Goal: Transaction & Acquisition: Download file/media

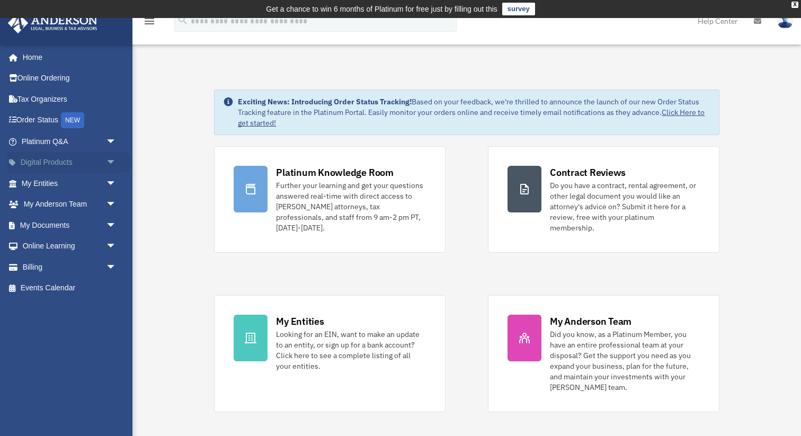
click at [113, 163] on span "arrow_drop_down" at bounding box center [116, 163] width 21 height 22
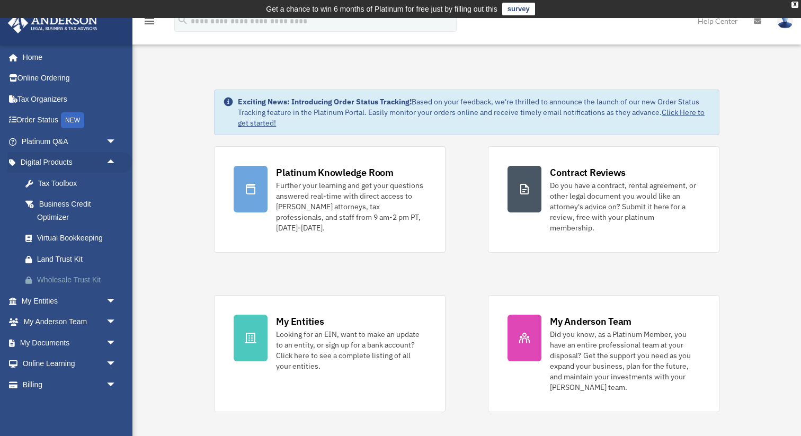
scroll to position [18, 0]
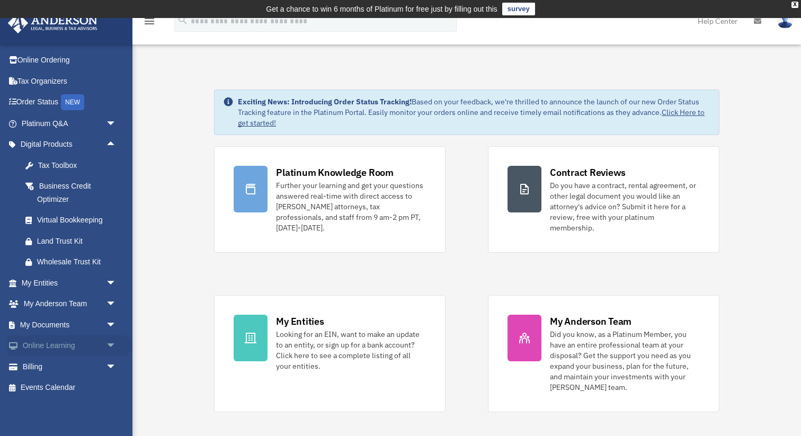
click at [112, 346] on span "arrow_drop_down" at bounding box center [116, 346] width 21 height 22
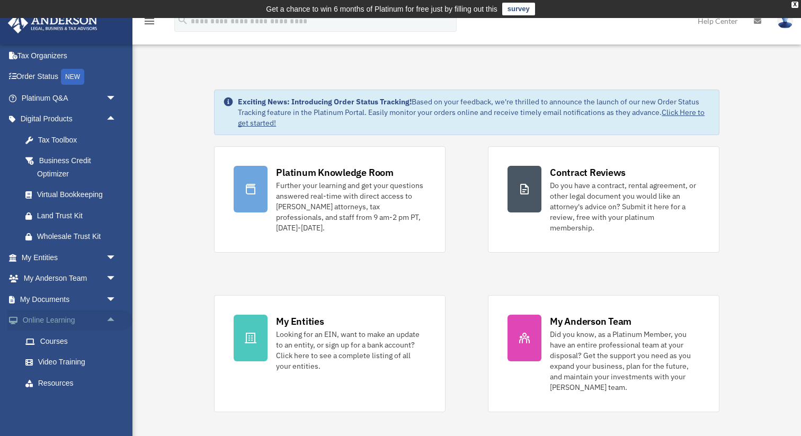
scroll to position [81, 0]
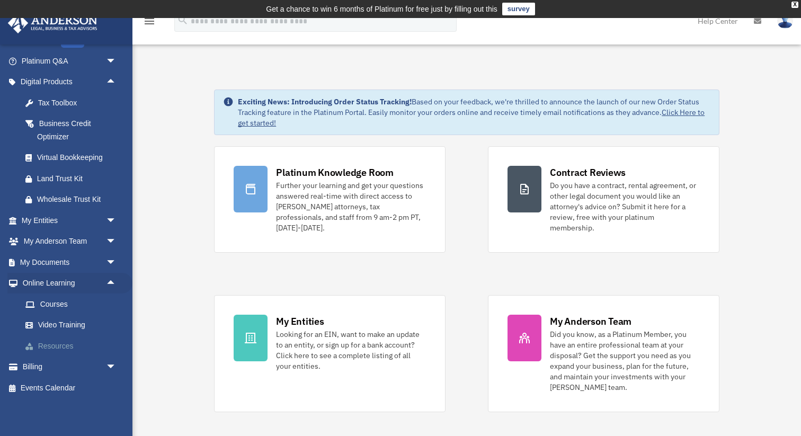
click at [62, 342] on link "Resources" at bounding box center [74, 345] width 118 height 21
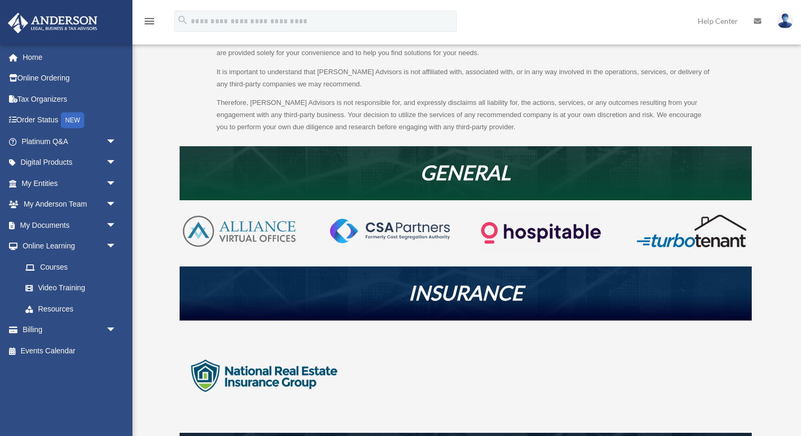
scroll to position [132, 0]
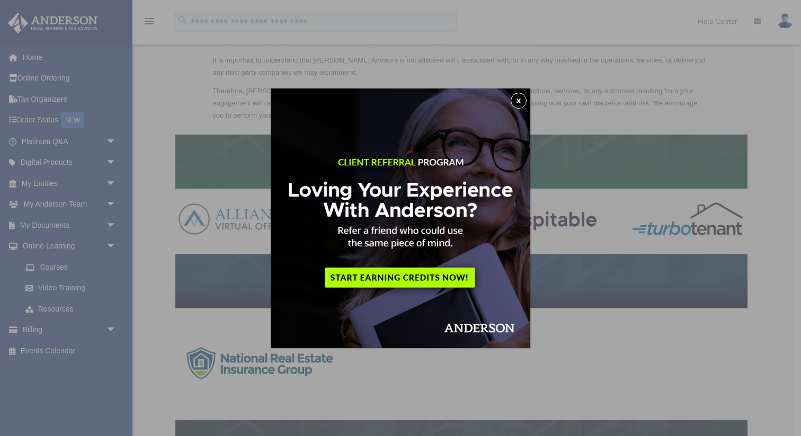
click at [519, 99] on button "x" at bounding box center [519, 101] width 16 height 16
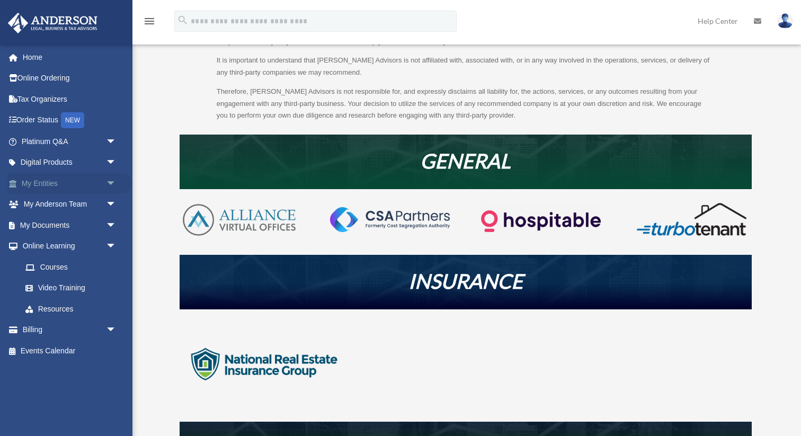
click at [109, 180] on span "arrow_drop_down" at bounding box center [116, 184] width 21 height 22
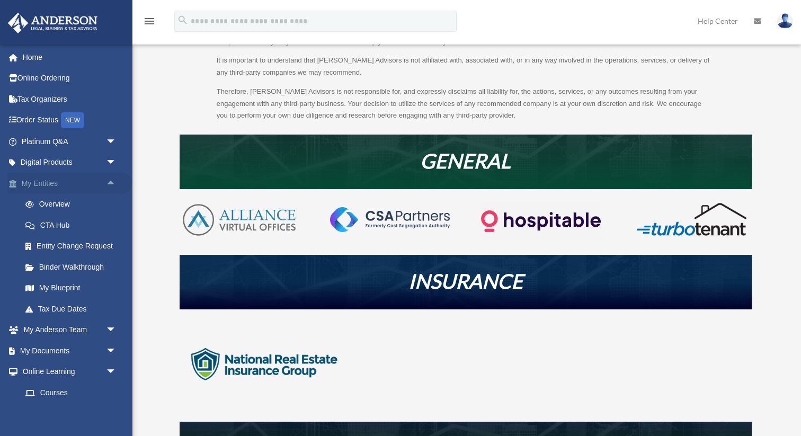
click at [109, 180] on span "arrow_drop_up" at bounding box center [116, 184] width 21 height 22
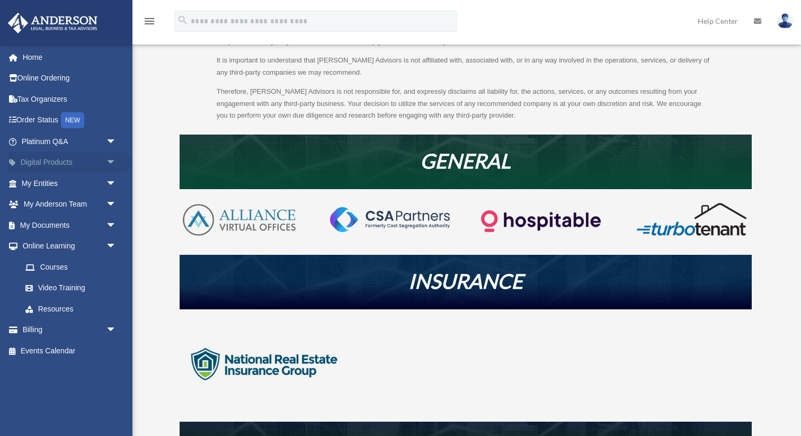
click at [106, 160] on span "arrow_drop_down" at bounding box center [116, 163] width 21 height 22
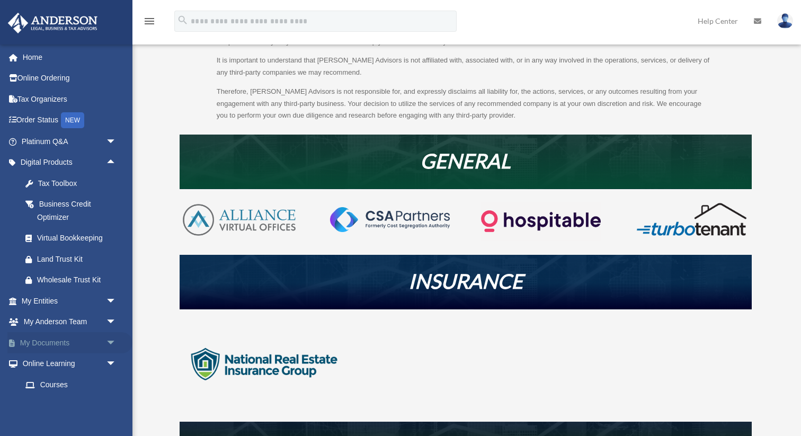
click at [107, 343] on span "arrow_drop_down" at bounding box center [116, 343] width 21 height 22
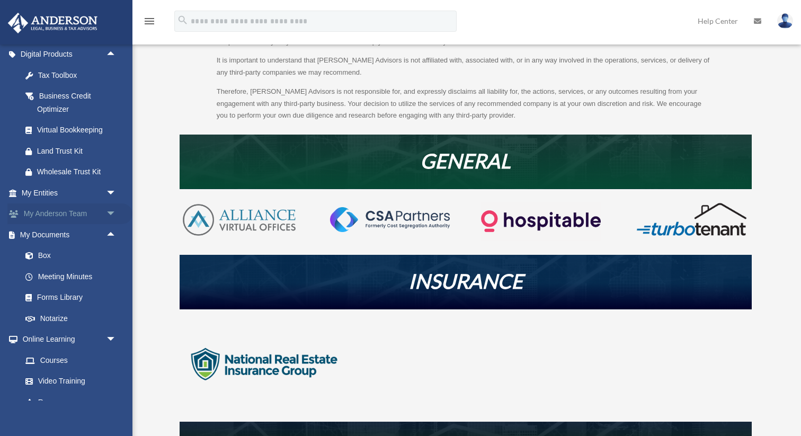
scroll to position [109, 0]
click at [69, 297] on link "Forms Library" at bounding box center [74, 297] width 118 height 21
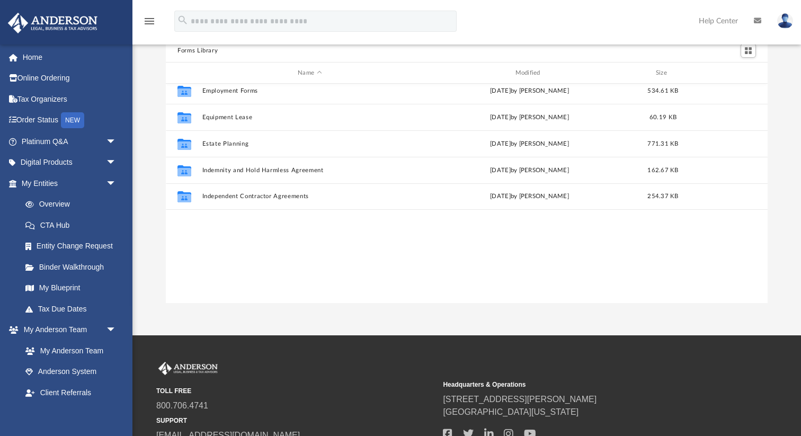
scroll to position [81, 0]
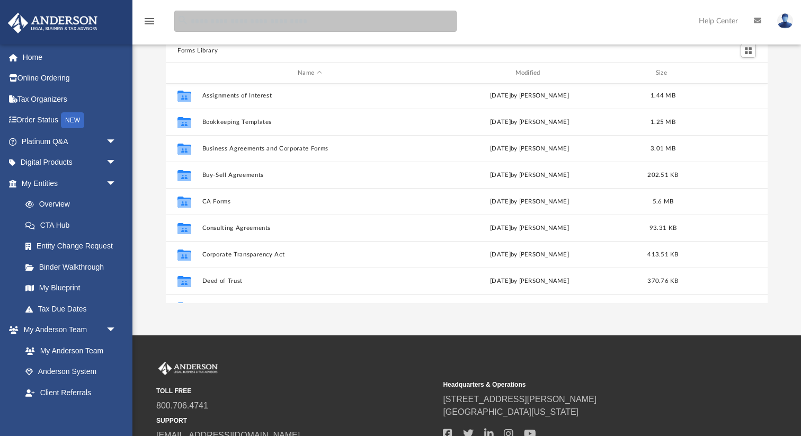
click at [247, 24] on input "search" at bounding box center [315, 21] width 282 height 21
type input "*"
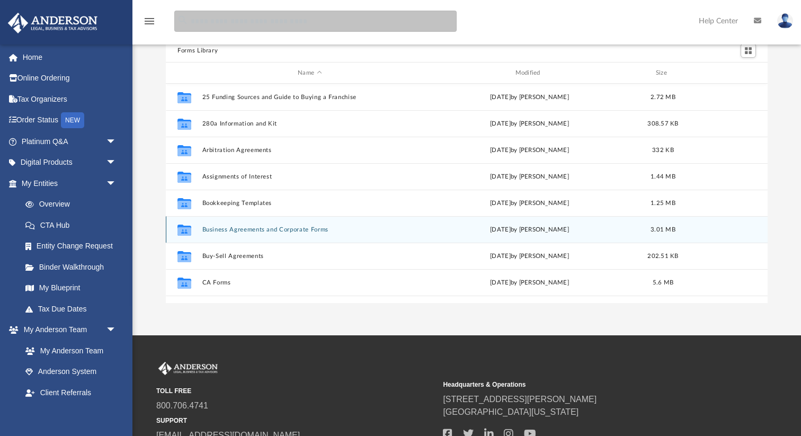
scroll to position [0, 0]
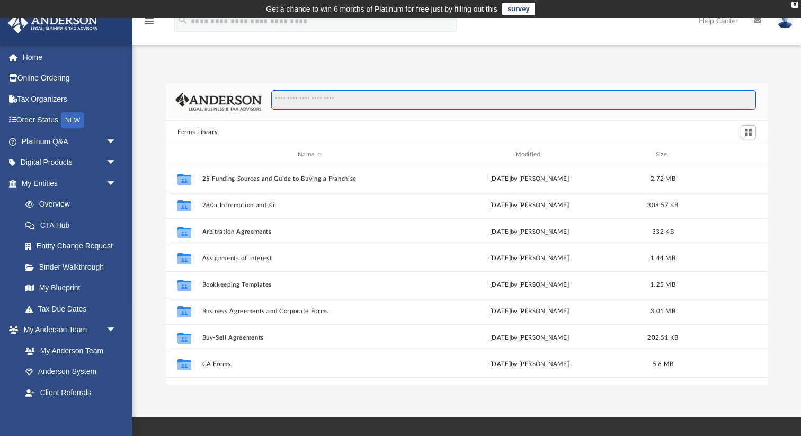
click at [316, 102] on input "Search files and folders" at bounding box center [513, 100] width 485 height 20
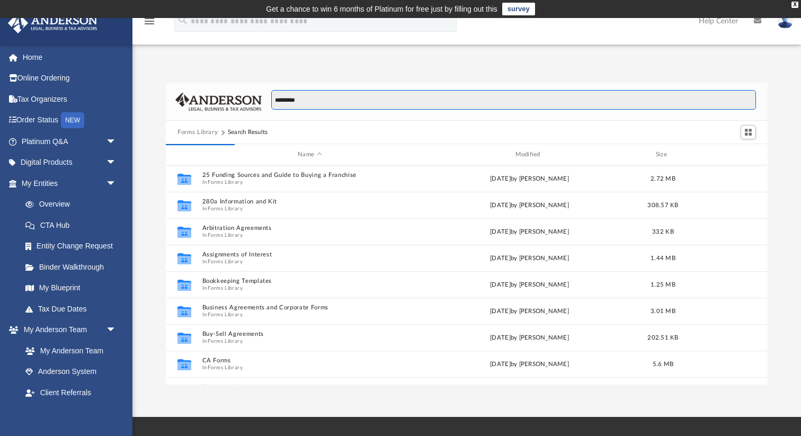
scroll to position [1, 1]
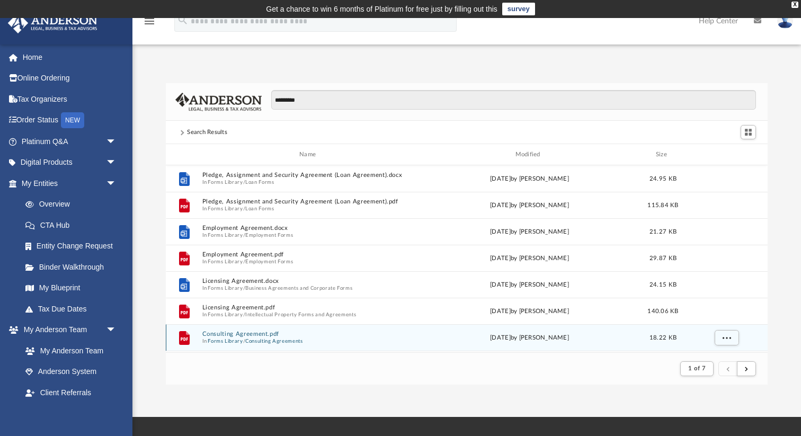
click at [232, 336] on button "Consulting Agreement.pdf" at bounding box center [309, 334] width 215 height 7
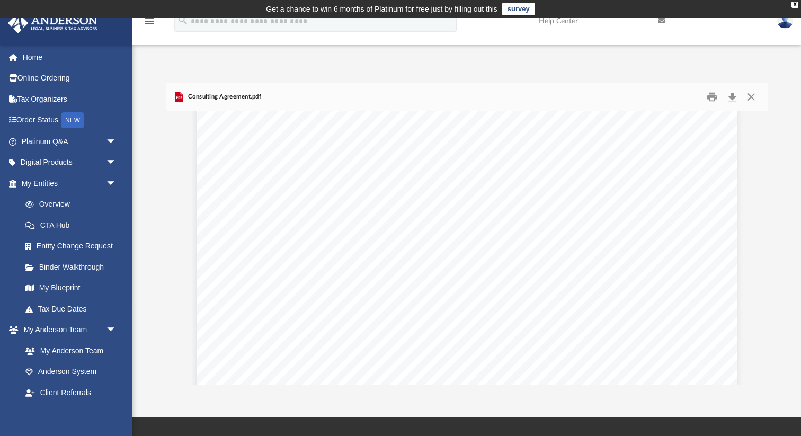
scroll to position [0, 0]
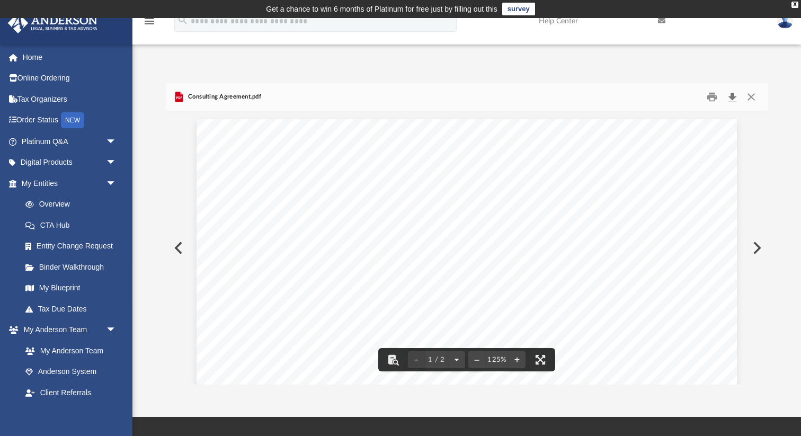
click at [733, 96] on button "Download" at bounding box center [732, 97] width 19 height 16
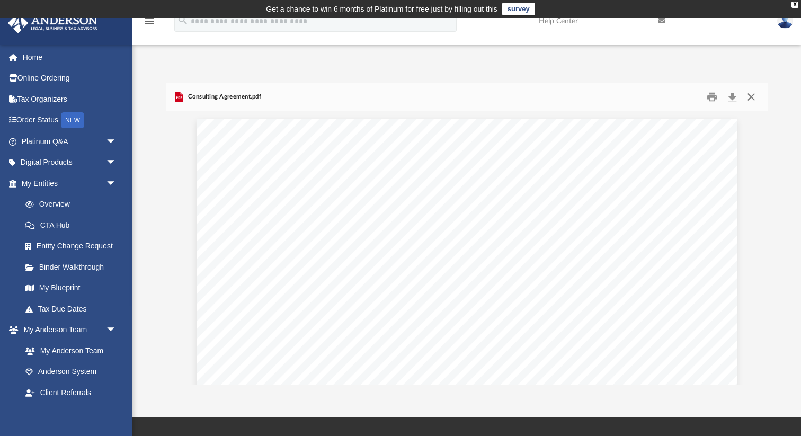
click at [753, 96] on button "Close" at bounding box center [751, 97] width 19 height 16
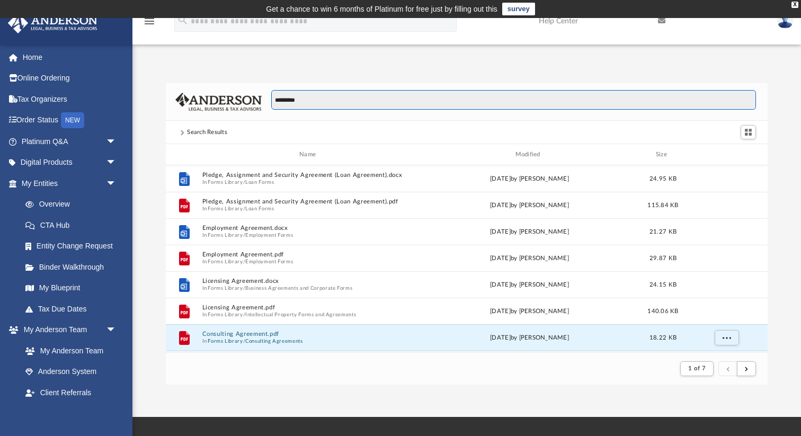
click at [301, 101] on input "*********" at bounding box center [513, 100] width 485 height 20
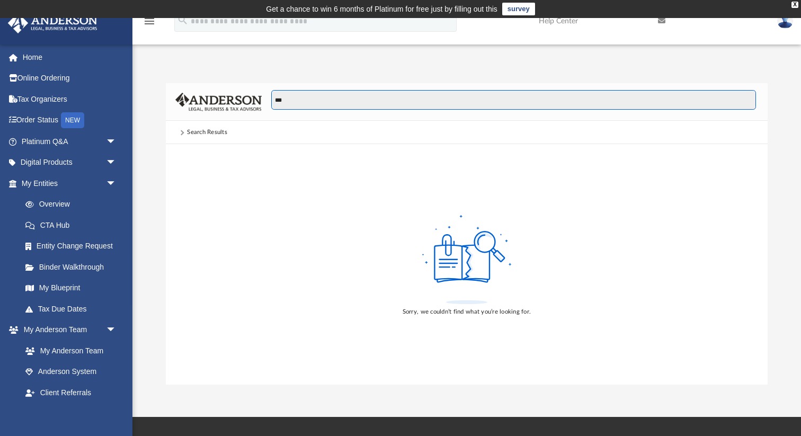
click at [318, 100] on input "***" at bounding box center [513, 100] width 485 height 20
type input "**********"
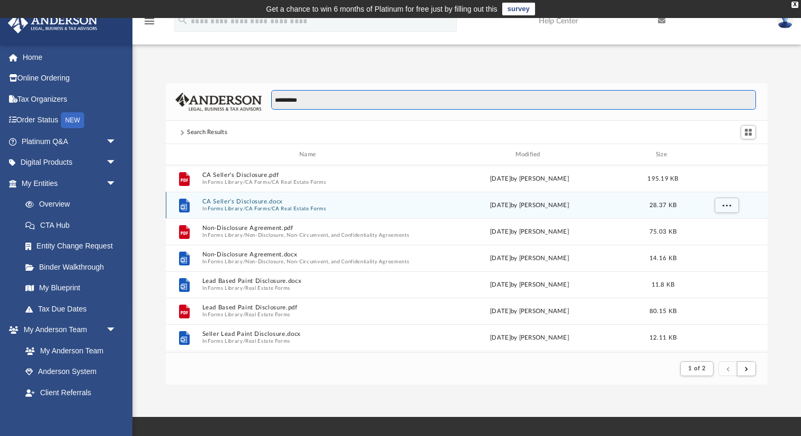
scroll to position [208, 601]
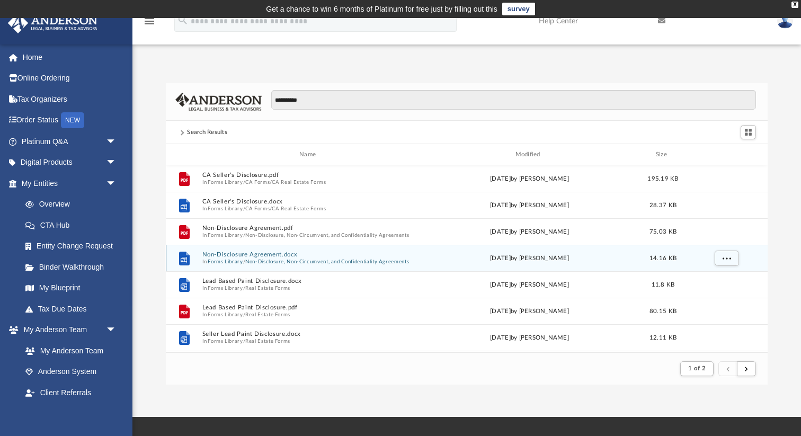
click at [251, 255] on button "Non-Disclosure Agreement.docx" at bounding box center [309, 254] width 215 height 7
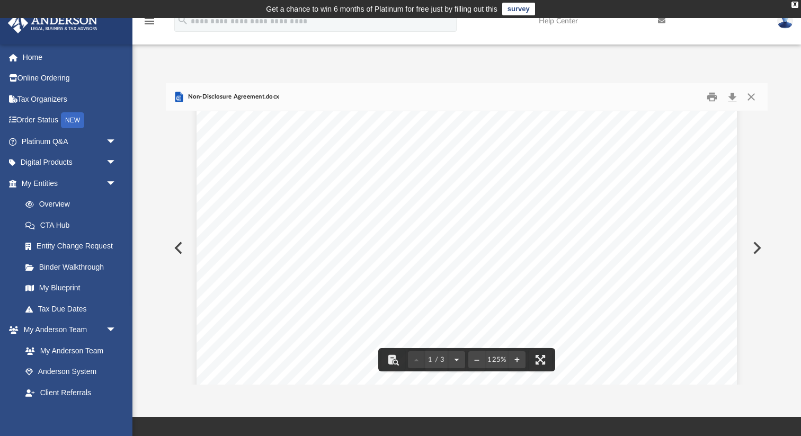
scroll to position [285, 0]
click at [732, 97] on button "Download" at bounding box center [732, 97] width 19 height 16
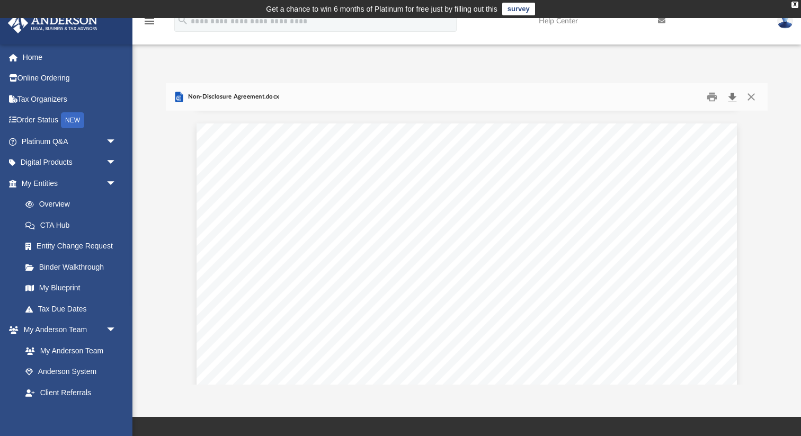
scroll to position [1412, 0]
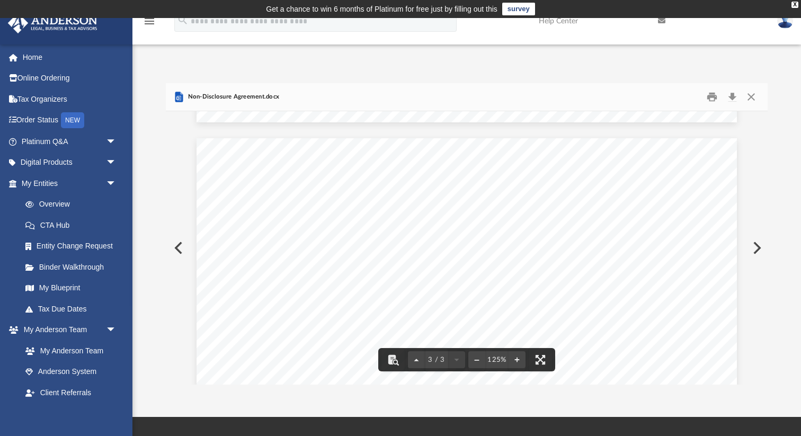
drag, startPoint x: 501, startPoint y: 330, endPoint x: 433, endPoint y: 244, distance: 109.5
drag, startPoint x: 498, startPoint y: 332, endPoint x: 367, endPoint y: 221, distance: 171.8
